Goal: Check status: Check status

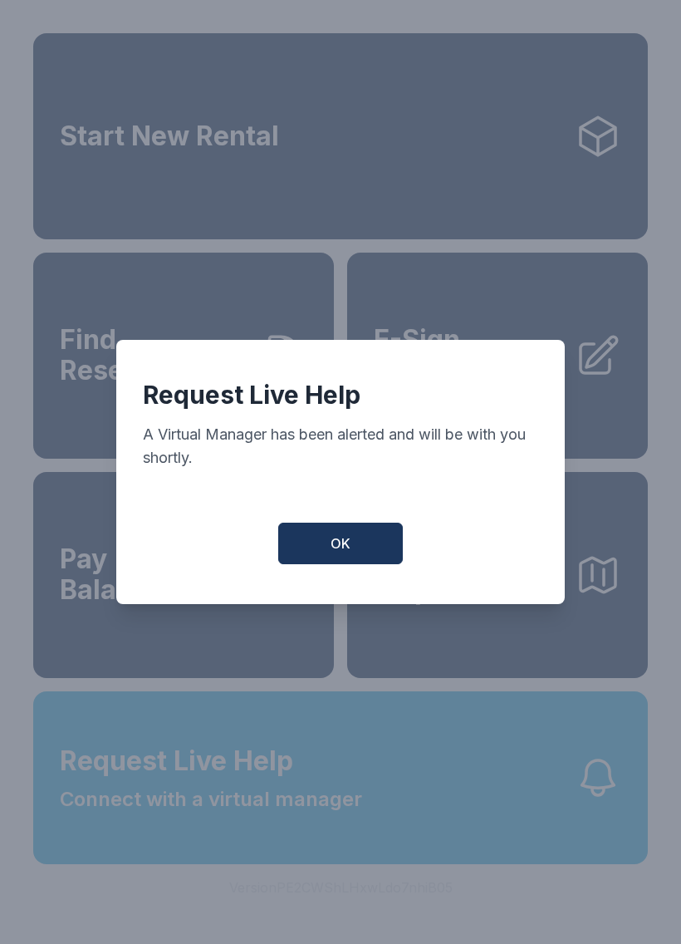
click at [359, 546] on button "OK" at bounding box center [340, 544] width 125 height 42
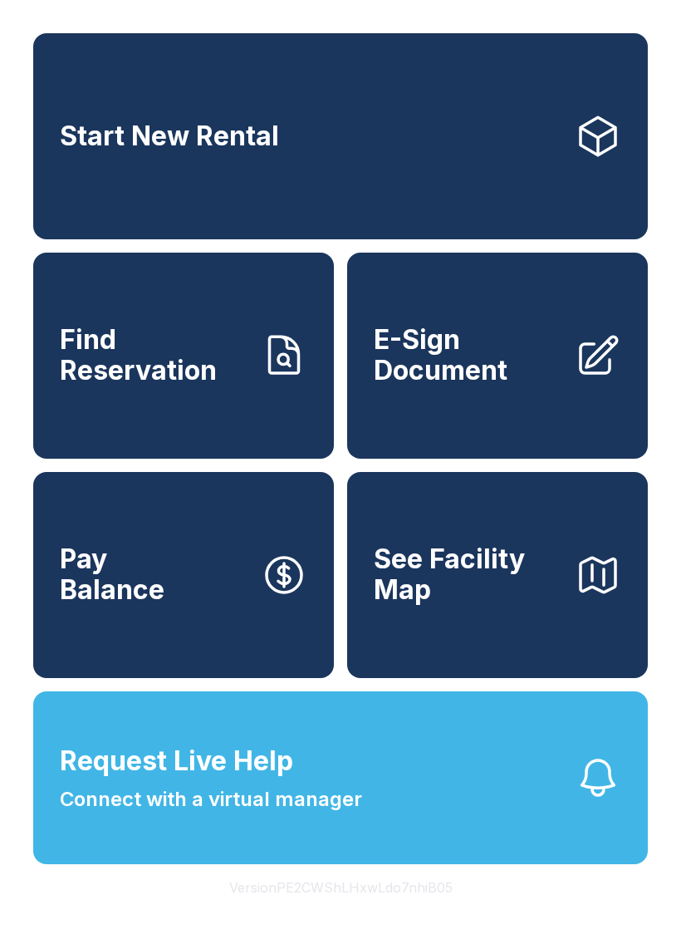
click at [233, 415] on link "Find Reservation" at bounding box center [183, 356] width 301 height 206
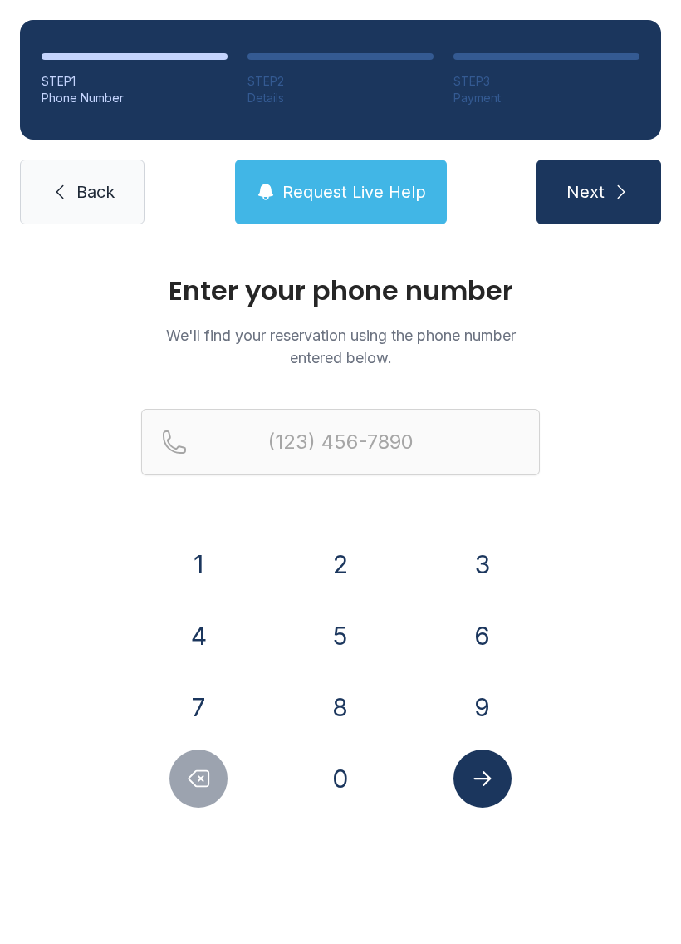
click at [463, 565] on button "3" at bounding box center [483, 564] width 58 height 58
click at [189, 563] on button "1" at bounding box center [199, 564] width 58 height 58
click at [208, 716] on button "7" at bounding box center [199, 707] width 58 height 58
click at [472, 715] on button "9" at bounding box center [483, 707] width 58 height 58
click at [215, 552] on button "1" at bounding box center [199, 564] width 58 height 58
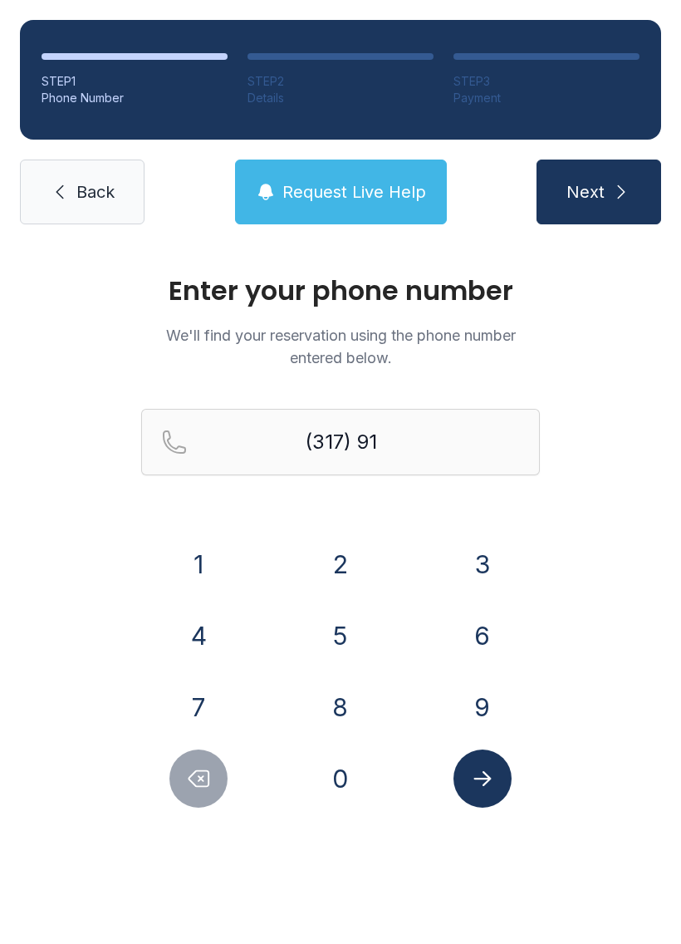
click at [201, 635] on button "4" at bounding box center [199, 636] width 58 height 58
click at [475, 581] on button "3" at bounding box center [483, 564] width 58 height 58
click at [343, 710] on button "8" at bounding box center [341, 707] width 58 height 58
click at [342, 777] on button "0" at bounding box center [341, 779] width 58 height 58
click at [338, 706] on button "8" at bounding box center [341, 707] width 58 height 58
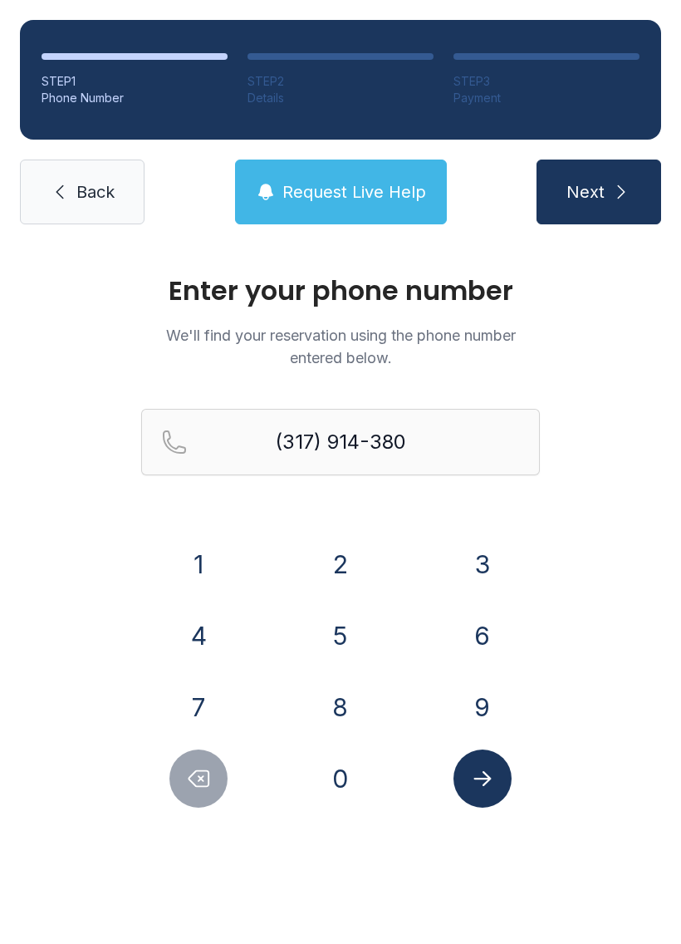
type input "[PHONE_NUMBER]"
click at [484, 779] on icon "Submit lookup form" at bounding box center [482, 778] width 17 height 15
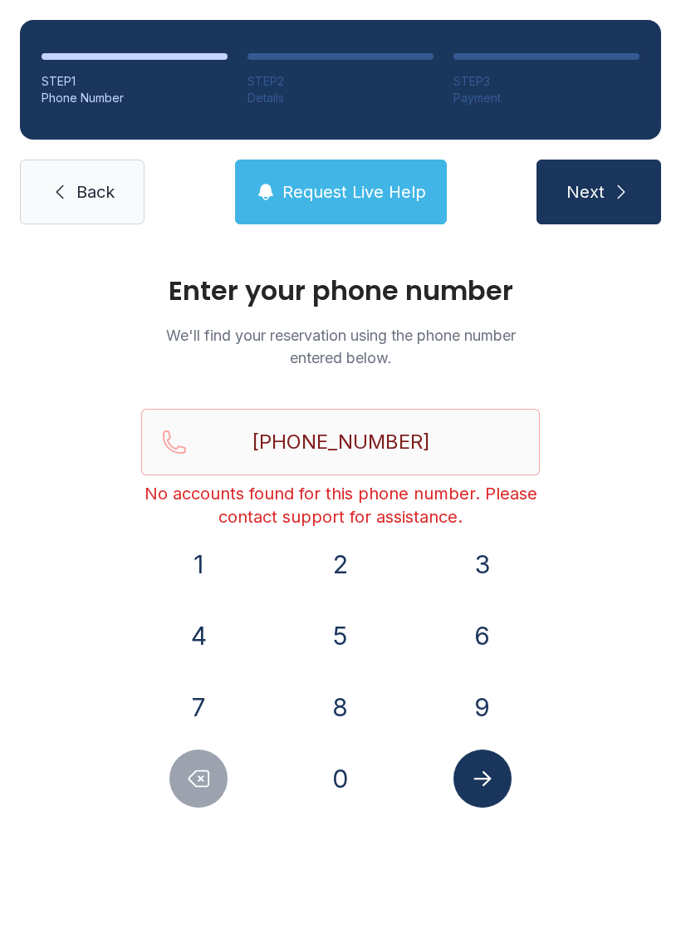
click at [479, 558] on button "3" at bounding box center [483, 564] width 58 height 58
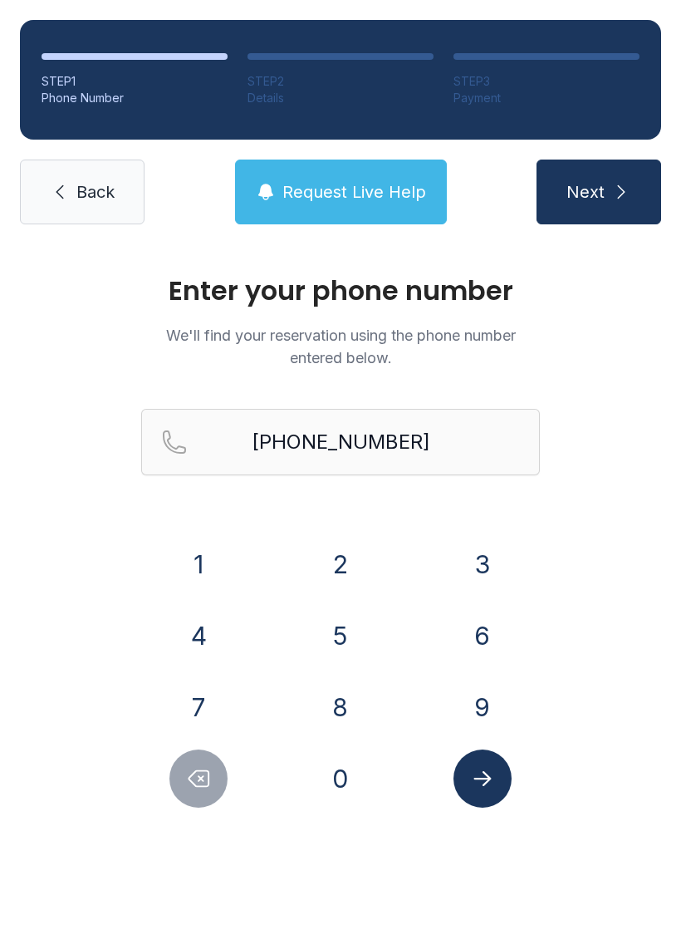
click at [197, 550] on button "1" at bounding box center [199, 564] width 58 height 58
click at [203, 705] on button "7" at bounding box center [199, 707] width 58 height 58
click at [485, 709] on button "9" at bounding box center [483, 707] width 58 height 58
click at [488, 783] on icon "Submit lookup form" at bounding box center [482, 778] width 25 height 25
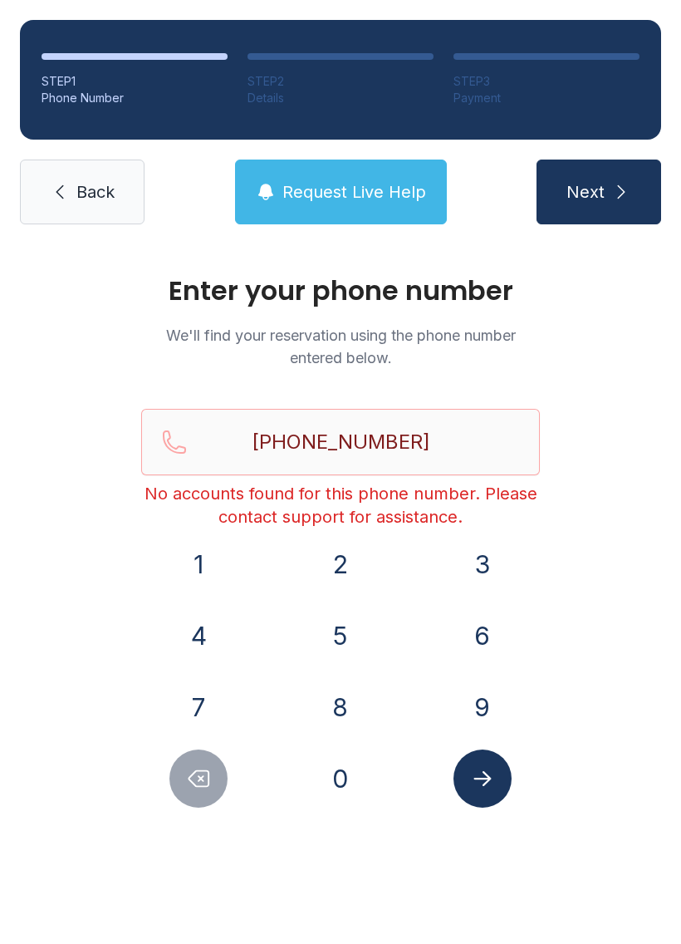
click at [598, 182] on span "Next" at bounding box center [586, 191] width 38 height 23
click at [379, 189] on span "Request Live Help" at bounding box center [355, 191] width 144 height 23
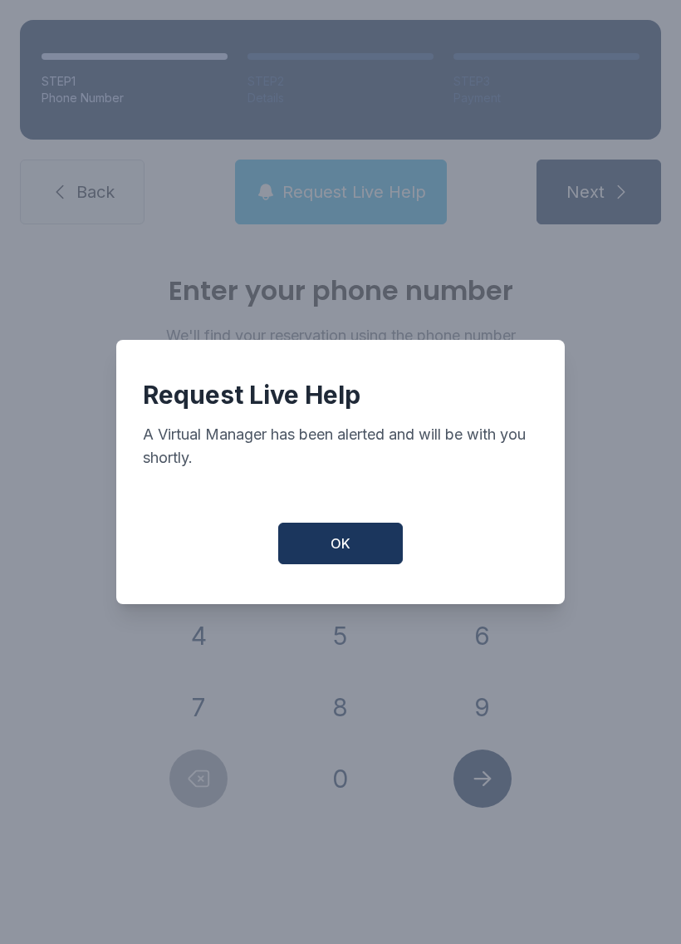
click at [337, 543] on span "OK" at bounding box center [341, 543] width 20 height 20
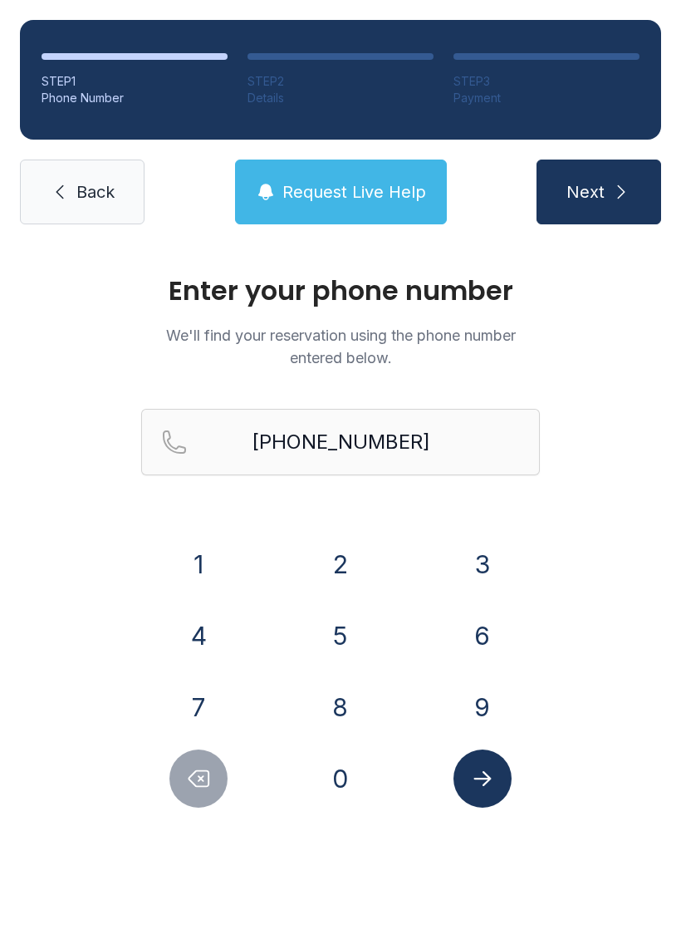
click at [341, 189] on span "Request Live Help" at bounding box center [355, 191] width 144 height 23
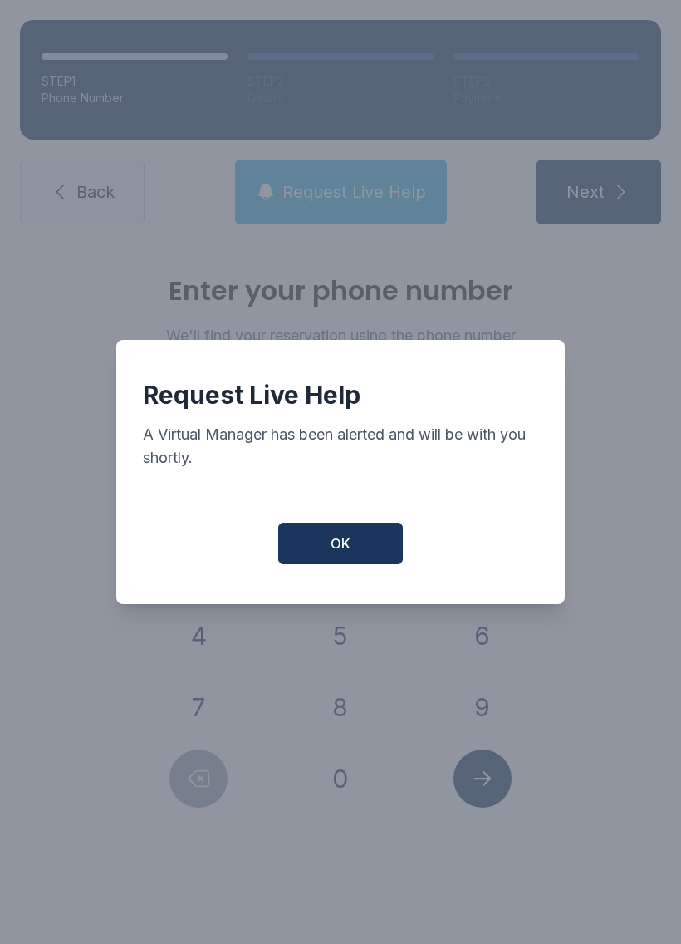
click at [348, 548] on span "OK" at bounding box center [341, 543] width 20 height 20
